Goal: Obtain resource: Download file/media

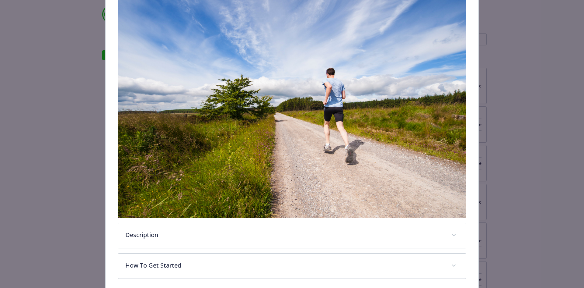
scroll to position [171, 0]
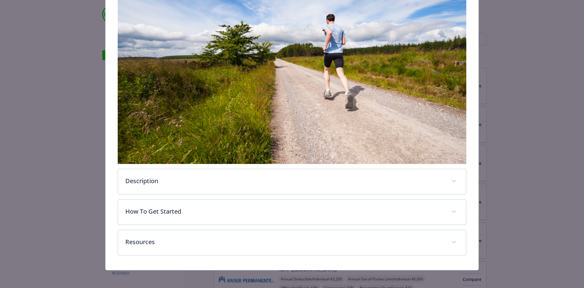
click at [212, 195] on div "Description At [GEOGRAPHIC_DATA], we believe that prioritizing your health and …" at bounding box center [292, 94] width 349 height 324
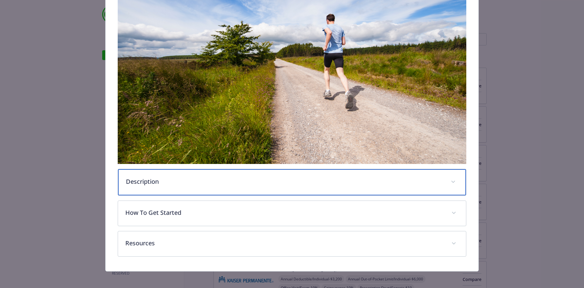
click at [213, 189] on div "Description" at bounding box center [292, 182] width 348 height 26
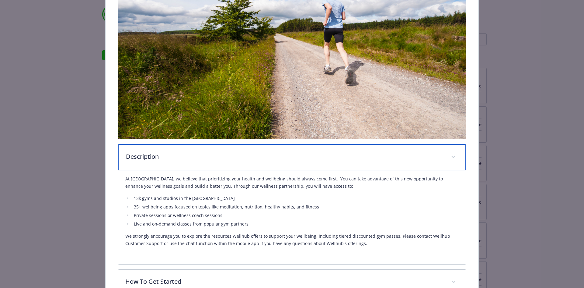
scroll to position [266, 0]
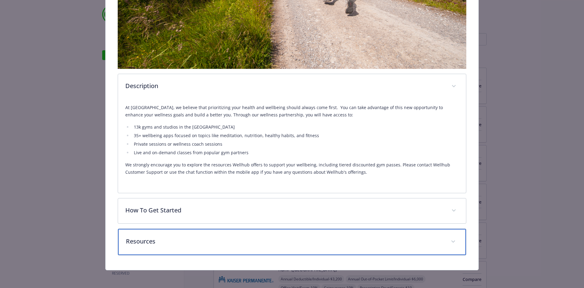
click at [214, 234] on div "Resources" at bounding box center [292, 242] width 348 height 26
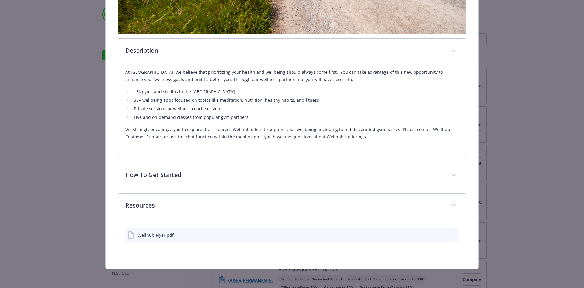
click at [158, 240] on div "Wellhub Flyer.pdf" at bounding box center [292, 234] width 334 height 13
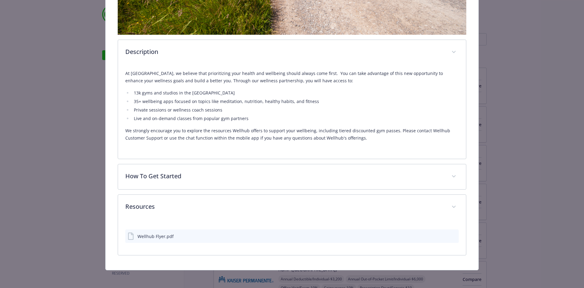
click at [157, 235] on div "Wellhub Flyer.pdf" at bounding box center [156, 236] width 36 height 6
click at [450, 233] on icon "preview file" at bounding box center [452, 235] width 5 height 4
